Goal: Task Accomplishment & Management: Complete application form

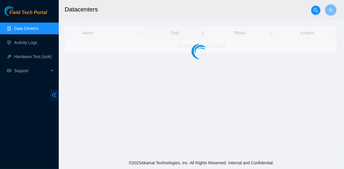
click at [55, 95] on icon "double-left" at bounding box center [54, 95] width 5 height 5
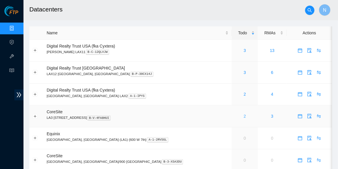
click at [244, 117] on link "2" at bounding box center [245, 116] width 2 height 5
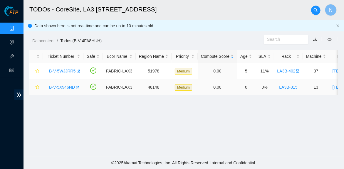
click at [68, 87] on link "B-V-5X946ND" at bounding box center [62, 87] width 26 height 5
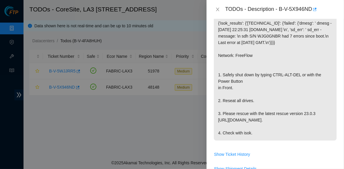
scroll to position [130, 0]
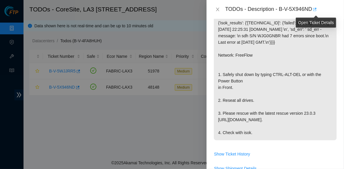
click at [316, 9] on icon "button" at bounding box center [314, 9] width 4 height 4
click at [128, 140] on div at bounding box center [172, 84] width 344 height 169
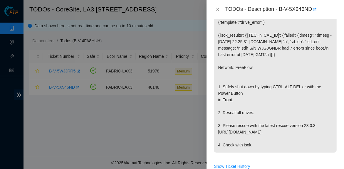
scroll to position [117, 0]
click at [261, 127] on p "{"template":"drive_error" } {'isok_results': {'23.39.209.14': {'failed': {'dmes…" at bounding box center [275, 84] width 123 height 138
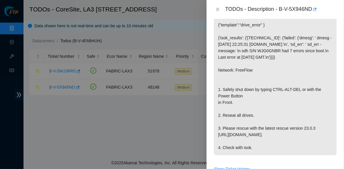
drag, startPoint x: 67, startPoint y: 120, endPoint x: 59, endPoint y: 124, distance: 8.3
click at [59, 124] on div at bounding box center [172, 84] width 344 height 169
click at [124, 121] on div at bounding box center [172, 84] width 344 height 169
drag, startPoint x: 279, startPoint y: 9, endPoint x: 312, endPoint y: 8, distance: 32.9
click at [312, 8] on div "TODOs - Description - B-V-5X946ND" at bounding box center [281, 9] width 112 height 9
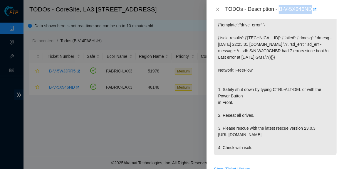
copy div "B-V-5X946ND"
click at [326, 16] on div "TODOs - Description - B-V-5X946ND" at bounding box center [276, 9] width 138 height 19
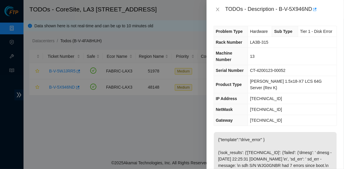
click at [289, 104] on td "255.255.255.224" at bounding box center [292, 109] width 89 height 11
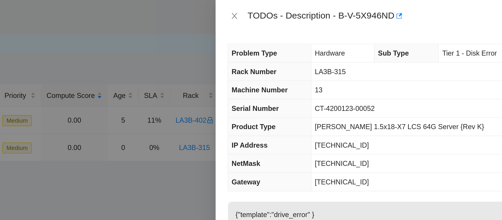
click at [344, 48] on td "13" at bounding box center [425, 53] width 137 height 11
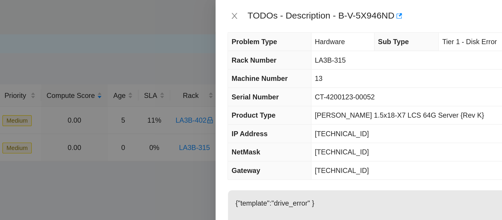
scroll to position [7, 0]
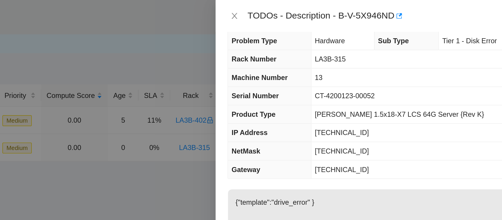
click at [344, 99] on td "23.39.209.1" at bounding box center [425, 100] width 137 height 11
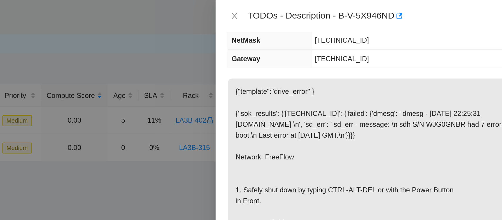
scroll to position [0, 0]
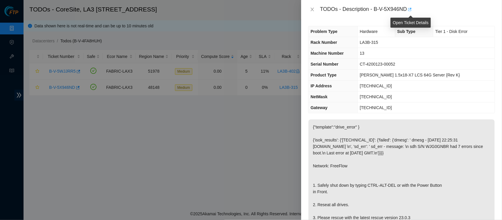
click at [344, 10] on icon "button" at bounding box center [409, 9] width 4 height 4
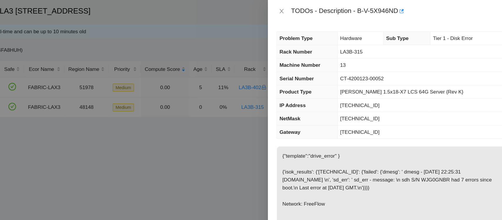
click at [344, 108] on td "23.39.209.1" at bounding box center [425, 107] width 137 height 11
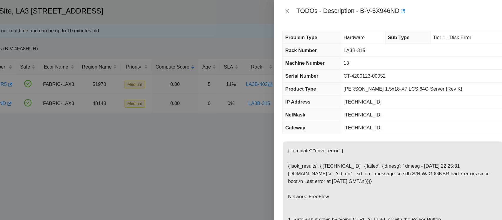
click at [344, 105] on td "23.39.209.1" at bounding box center [425, 107] width 137 height 11
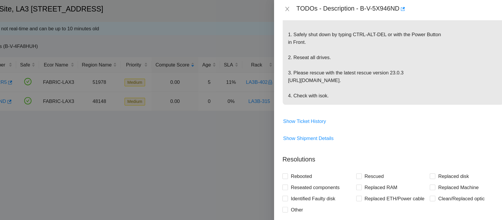
scroll to position [156, 0]
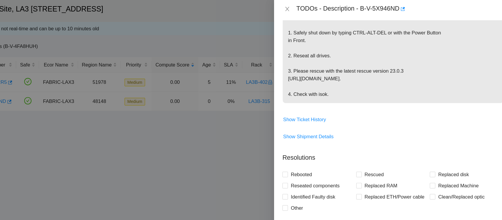
click at [344, 9] on div "TODOs - Description - B-V-5X946ND" at bounding box center [407, 9] width 175 height 9
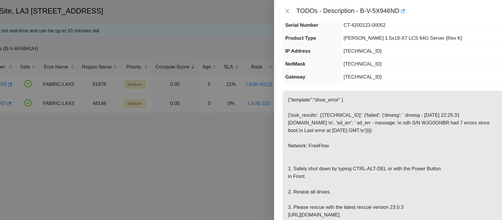
scroll to position [43, 0]
click at [344, 8] on icon "button" at bounding box center [409, 9] width 4 height 4
click at [344, 72] on div "Problem Type Hardware Sub Type Tier 1 - Disk Error Rack Number LA3B-315 Machine…" at bounding box center [401, 119] width 201 height 201
click at [344, 155] on p "{"template":"drive_error" } {'isok_results': {'23.39.209.14': {'failed': {'dmes…" at bounding box center [401, 138] width 186 height 125
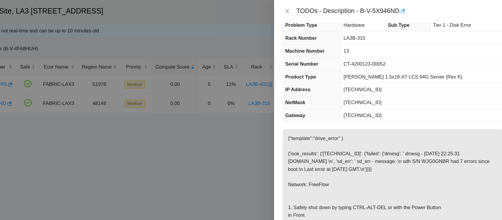
scroll to position [11, 0]
click at [344, 8] on icon "button" at bounding box center [409, 9] width 4 height 4
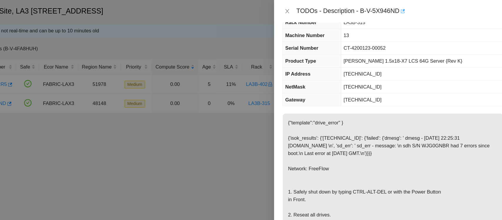
scroll to position [0, 0]
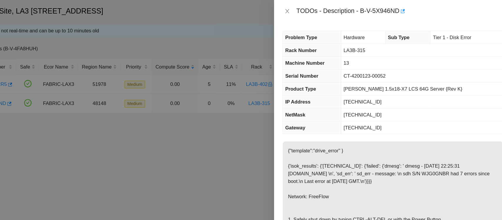
click at [344, 124] on p "{"template":"drive_error" } {'isok_results': {'23.39.209.14': {'failed': {'dmes…" at bounding box center [401, 181] width 186 height 125
click at [344, 109] on td "23.39.209.1" at bounding box center [425, 107] width 137 height 11
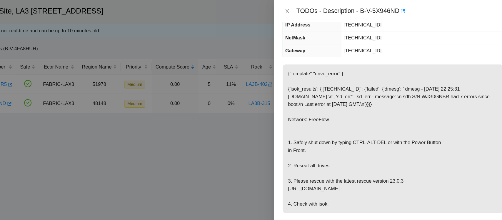
scroll to position [66, 0]
click at [311, 10] on icon "close" at bounding box center [312, 10] width 3 height 4
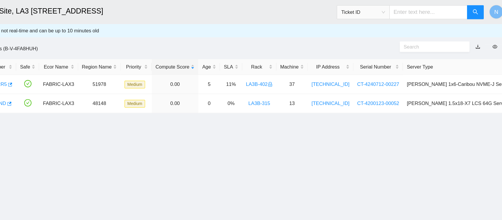
scroll to position [91, 0]
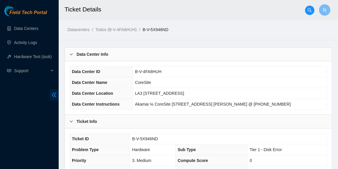
click at [52, 97] on icon "double-left" at bounding box center [54, 95] width 6 height 6
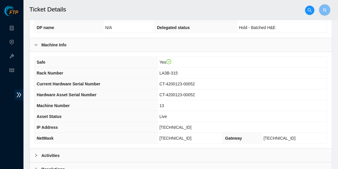
scroll to position [199, 0]
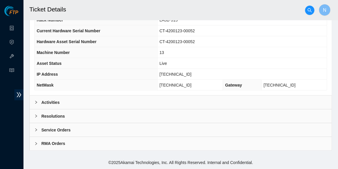
click at [40, 102] on div at bounding box center [37, 102] width 7 height 6
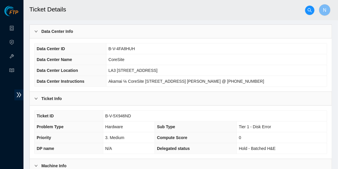
scroll to position [0, 0]
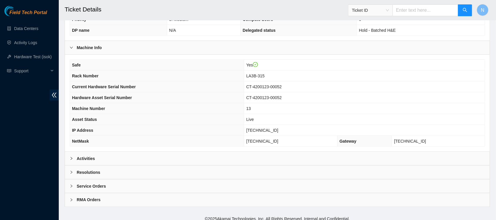
scroll to position [142, 0]
click at [77, 157] on b "Activities" at bounding box center [86, 158] width 18 height 6
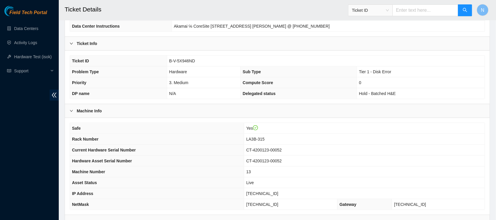
scroll to position [70, 0]
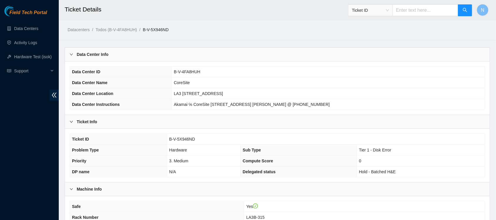
scroll to position [148, 0]
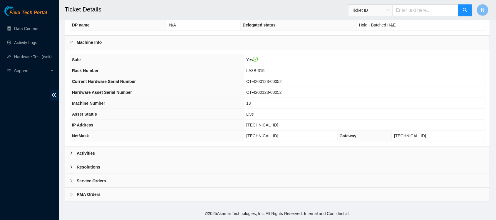
click at [78, 148] on div "Activities" at bounding box center [277, 153] width 425 height 14
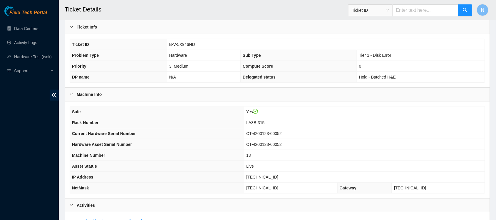
scroll to position [0, 0]
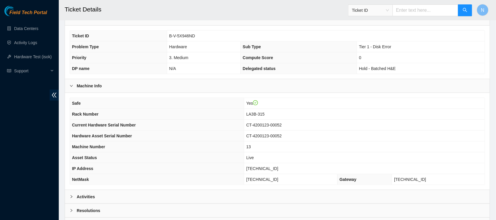
scroll to position [140, 0]
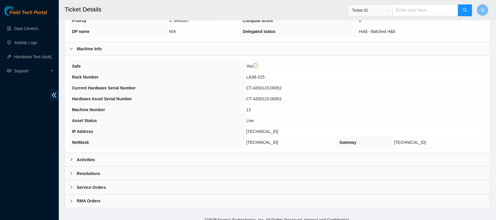
click at [83, 161] on b "Activities" at bounding box center [86, 159] width 18 height 6
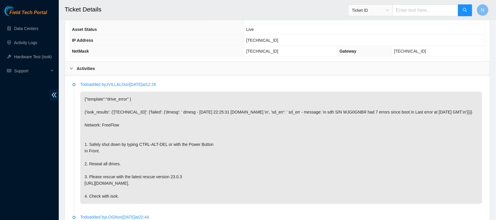
scroll to position [231, 0]
click at [395, 193] on p "{"template":"drive_error" } {'isok_results': {'[TECHNICAL_ID]': {'failed': {'dm…" at bounding box center [281, 148] width 402 height 112
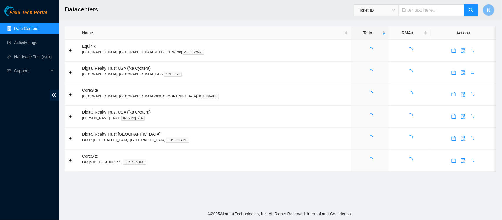
click at [146, 16] on h2 "Datacenters" at bounding box center [236, 9] width 343 height 19
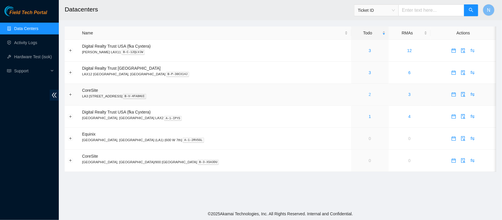
click at [368, 95] on link "2" at bounding box center [369, 94] width 2 height 5
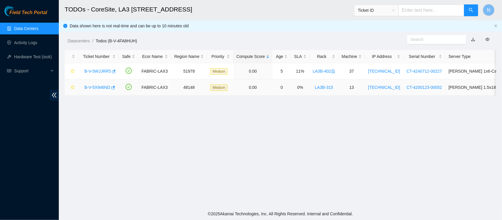
click at [99, 89] on link "B-V-5X946ND" at bounding box center [97, 87] width 26 height 5
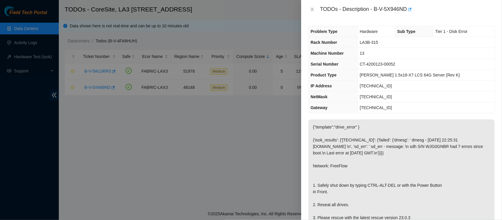
click at [396, 199] on p "{"template":"drive_error" } {'isok_results': {'23.39.209.14': {'failed': {'dmes…" at bounding box center [401, 181] width 186 height 125
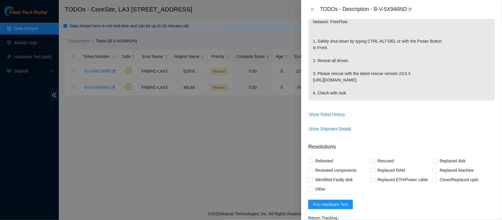
scroll to position [180, 0]
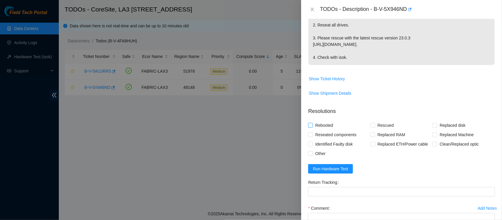
click at [310, 127] on input "Rebooted" at bounding box center [310, 125] width 4 height 4
checkbox input "true"
click at [371, 130] on label "Rescued" at bounding box center [383, 124] width 26 height 9
click at [371, 127] on input "Rescued" at bounding box center [372, 125] width 4 height 4
checkbox input "true"
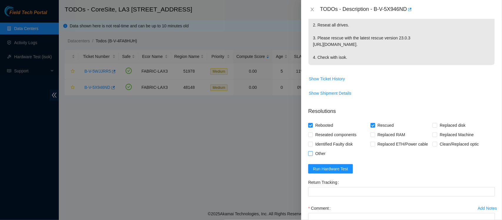
click at [309, 155] on input "Other" at bounding box center [310, 153] width 4 height 4
checkbox input "true"
click at [489, 182] on form "Resolutions Rebooted Rescued Replaced disk Reseated components Replaced RAM Rep…" at bounding box center [401, 183] width 187 height 160
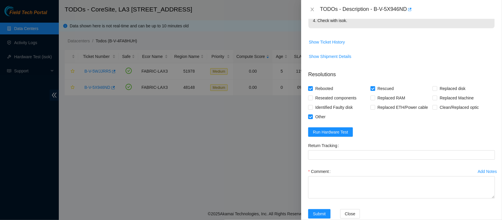
scroll to position [242, 0]
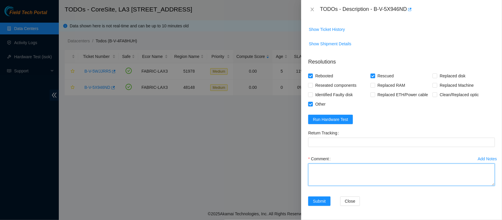
click at [377, 168] on textarea "Comment" at bounding box center [401, 174] width 187 height 22
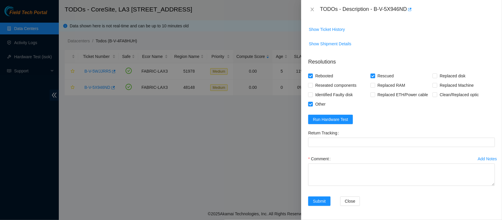
click at [485, 121] on form "Resolutions Rebooted Rescued Replaced disk Reseated components Replaced RAM Rep…" at bounding box center [401, 133] width 187 height 160
click at [491, 106] on div "Problem Type Hardware Sub Type Tier 1 - Disk Error Rack Number LA3B-315 Machine…" at bounding box center [401, 119] width 201 height 201
click at [490, 105] on div "Problem Type Hardware Sub Type Tier 1 - Disk Error Rack Number LA3B-315 Machine…" at bounding box center [401, 119] width 201 height 201
click at [347, 119] on button "Run Hardware Test" at bounding box center [330, 119] width 45 height 9
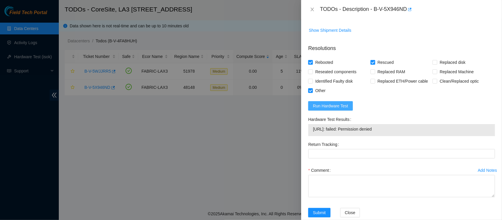
click at [349, 110] on button "Run Hardware Test" at bounding box center [330, 105] width 45 height 9
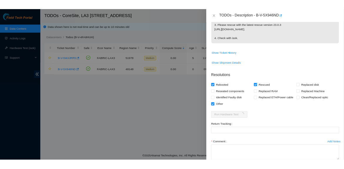
scroll to position [194, 0]
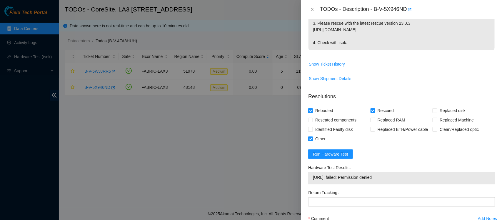
drag, startPoint x: 386, startPoint y: 191, endPoint x: 310, endPoint y: 192, distance: 75.5
click at [310, 184] on div "23.39.209.14: failed: Permission denied" at bounding box center [401, 178] width 187 height 12
copy tbody "23.39.209.14: failed: Permission denied"
click at [379, 9] on div "TODOs - Description - B-V-5X946ND" at bounding box center [407, 9] width 175 height 9
drag, startPoint x: 374, startPoint y: 8, endPoint x: 409, endPoint y: 8, distance: 35.3
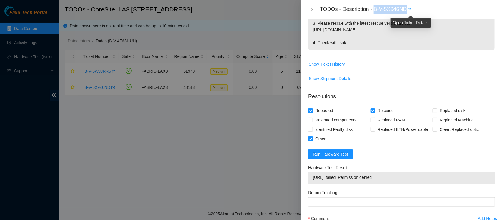
click at [409, 8] on div "TODOs - Description - B-V-5X946ND" at bounding box center [407, 9] width 175 height 9
copy div "B-V-5X946ND"
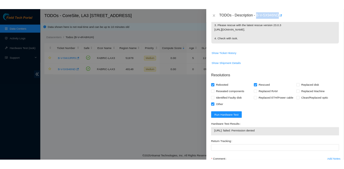
scroll to position [207, 0]
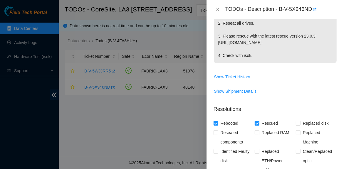
click at [294, 96] on span "Show Shipment Details" at bounding box center [275, 91] width 123 height 9
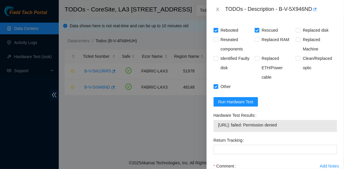
scroll to position [300, 0]
drag, startPoint x: 297, startPoint y: 144, endPoint x: 219, endPoint y: 145, distance: 78.4
click at [219, 129] on span "23.39.209.14: failed: Permission denied" at bounding box center [275, 125] width 114 height 6
click at [293, 129] on span "23.39.209.14: failed: Permission denied" at bounding box center [275, 125] width 114 height 6
drag, startPoint x: 293, startPoint y: 145, endPoint x: 216, endPoint y: 143, distance: 76.7
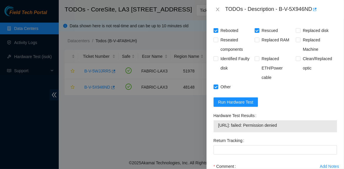
click at [216, 133] on div "23.39.209.14: failed: Permission denied" at bounding box center [275, 126] width 123 height 12
copy tbody "23.39.209.14: failed: Permission denied"
click at [286, 123] on form "Resolutions Rebooted Rescued Replaced disk Reseated components Replaced RAM Rep…" at bounding box center [275, 114] width 123 height 213
